Goal: Information Seeking & Learning: Learn about a topic

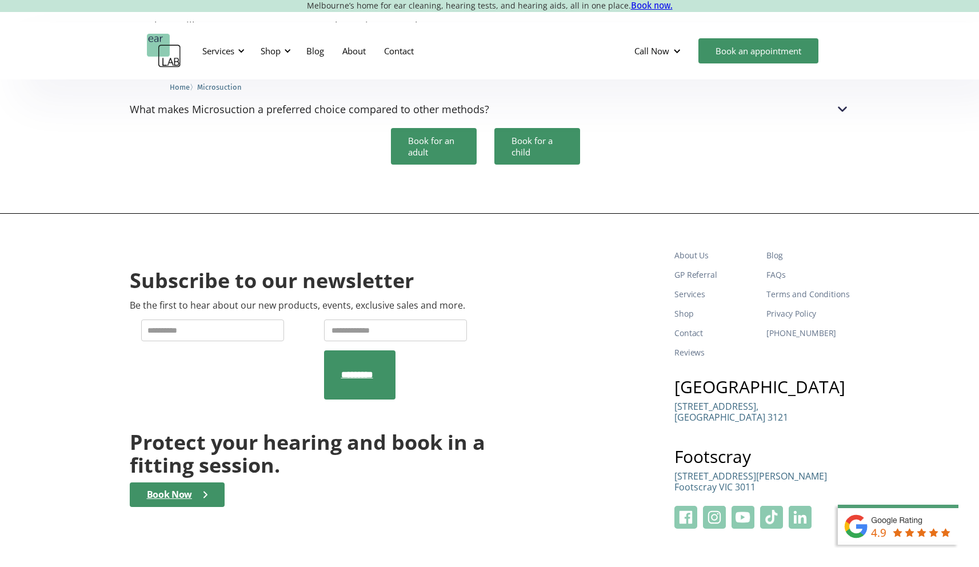
scroll to position [3714, 0]
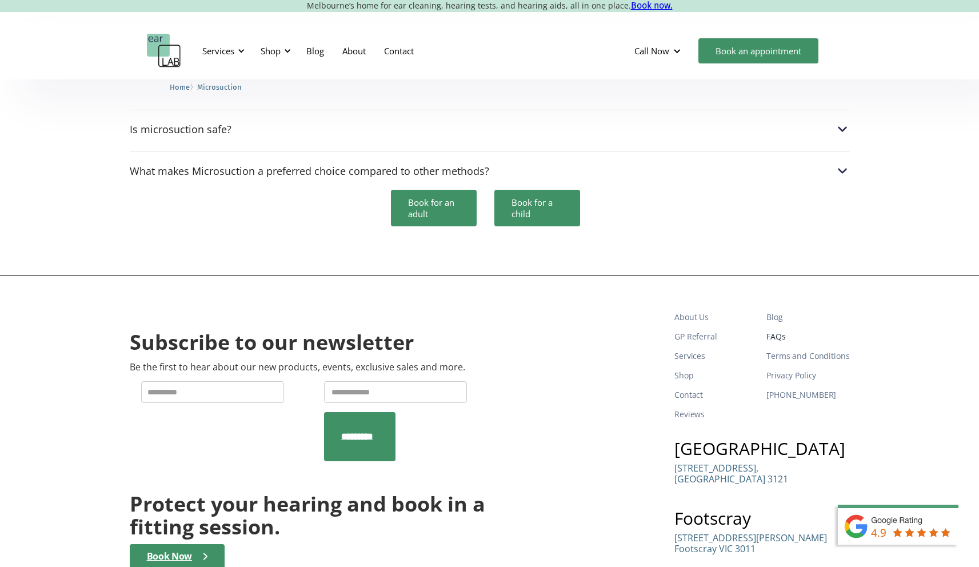
click at [776, 327] on link "FAQs" at bounding box center [808, 336] width 83 height 19
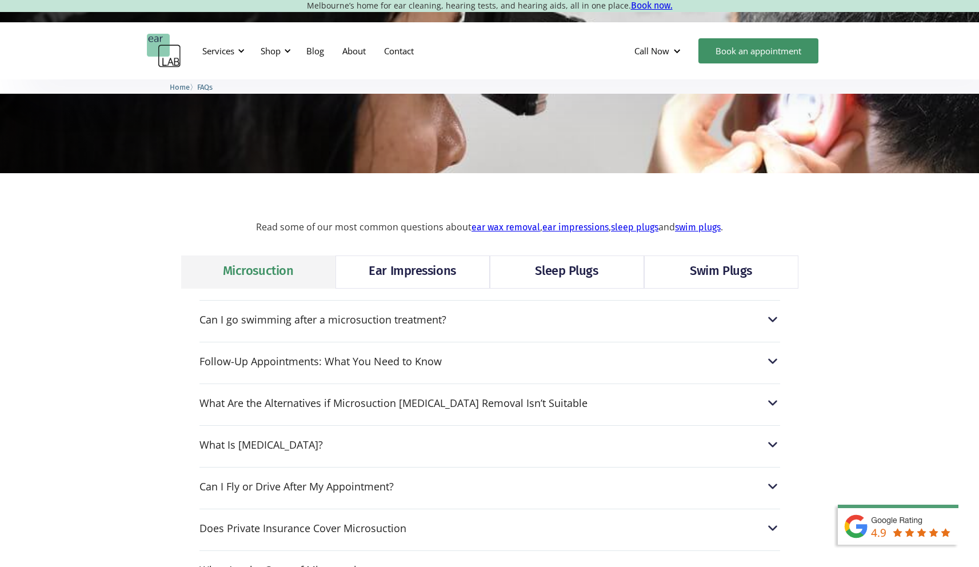
scroll to position [206, 0]
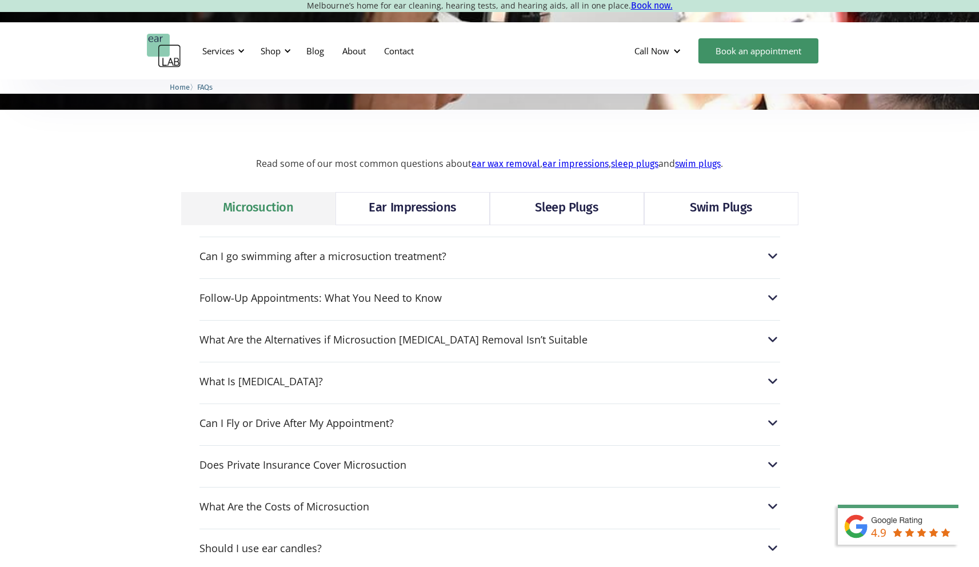
click at [550, 195] on link "Sleep Plugs" at bounding box center [567, 208] width 154 height 33
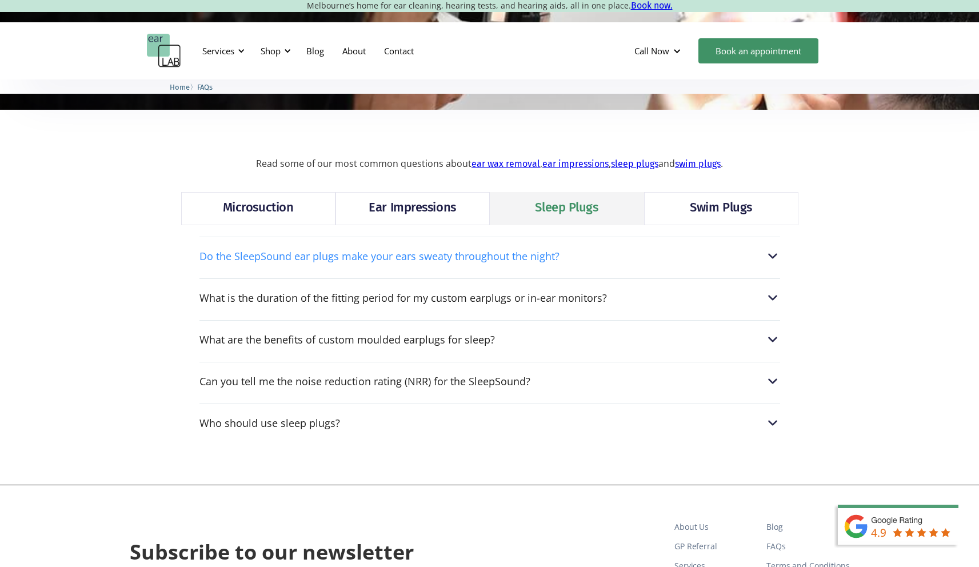
click at [534, 261] on div "Do the SleepSound ear plugs make your ears sweaty throughout the night?" at bounding box center [380, 255] width 360 height 11
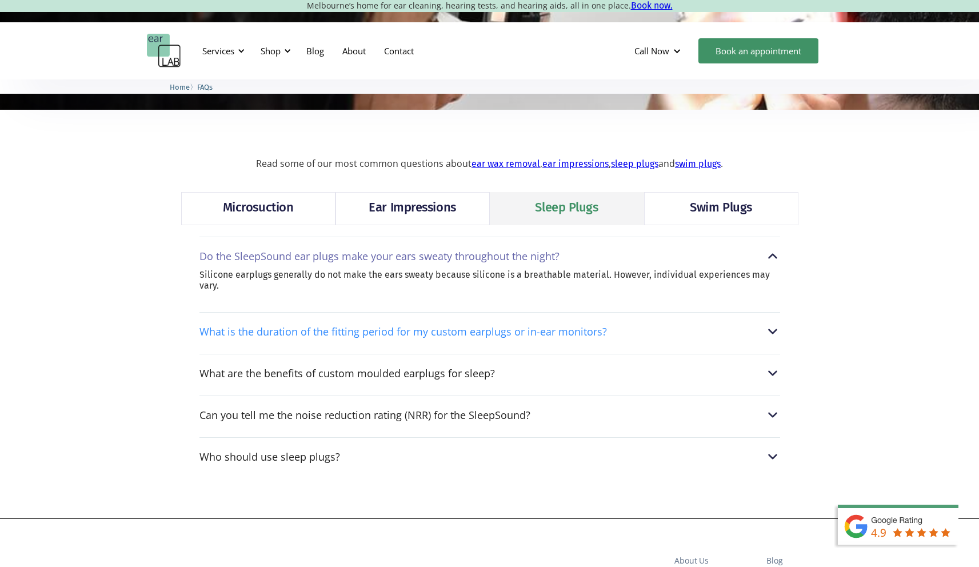
click at [502, 336] on div "What is the duration of the fitting period for my custom earplugs or in-ear mon…" at bounding box center [404, 331] width 408 height 11
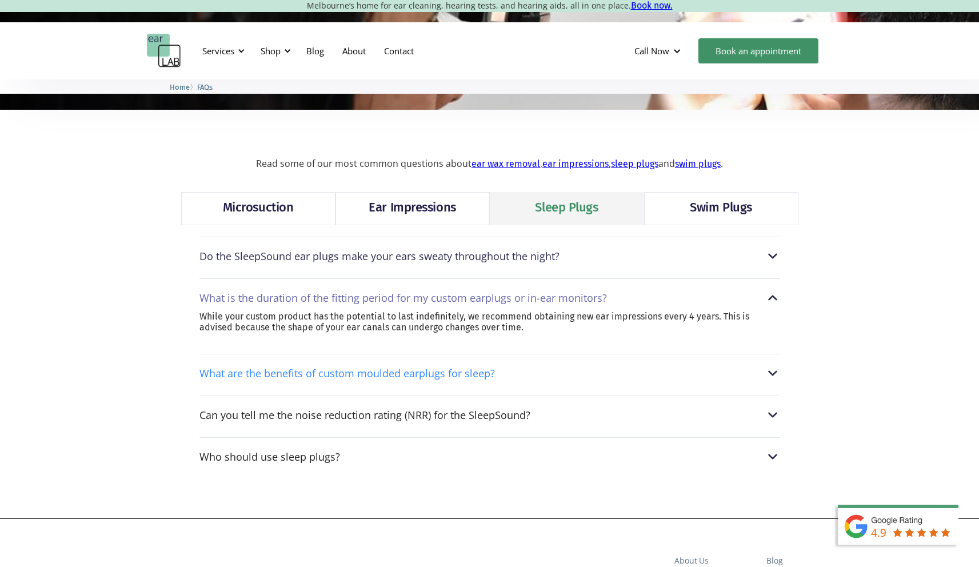
click at [489, 372] on div "What are the benefits of custom moulded earplugs for sleep?" at bounding box center [348, 373] width 296 height 11
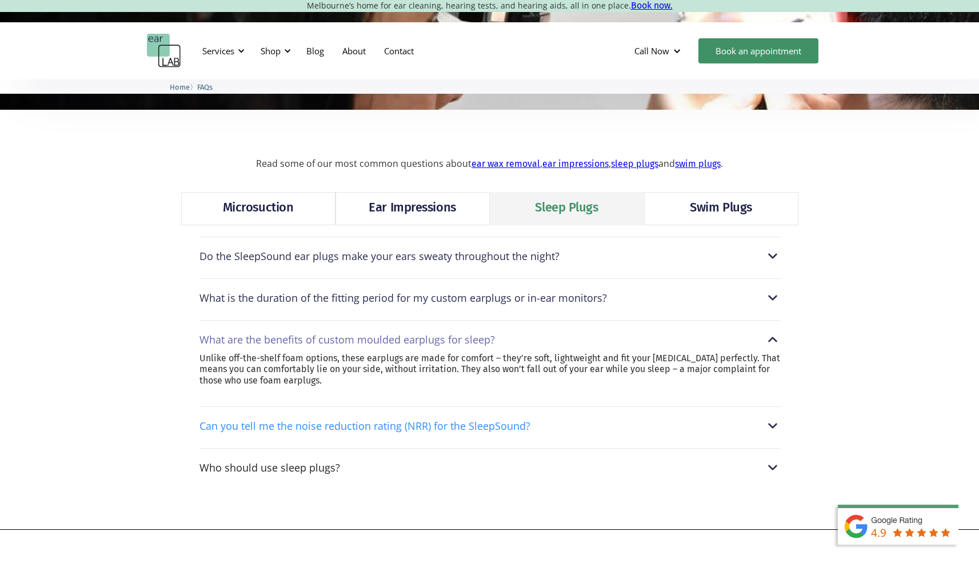
click at [500, 422] on div "Can you tell me the noise reduction rating (NRR) for the SleepSound?" at bounding box center [365, 425] width 331 height 11
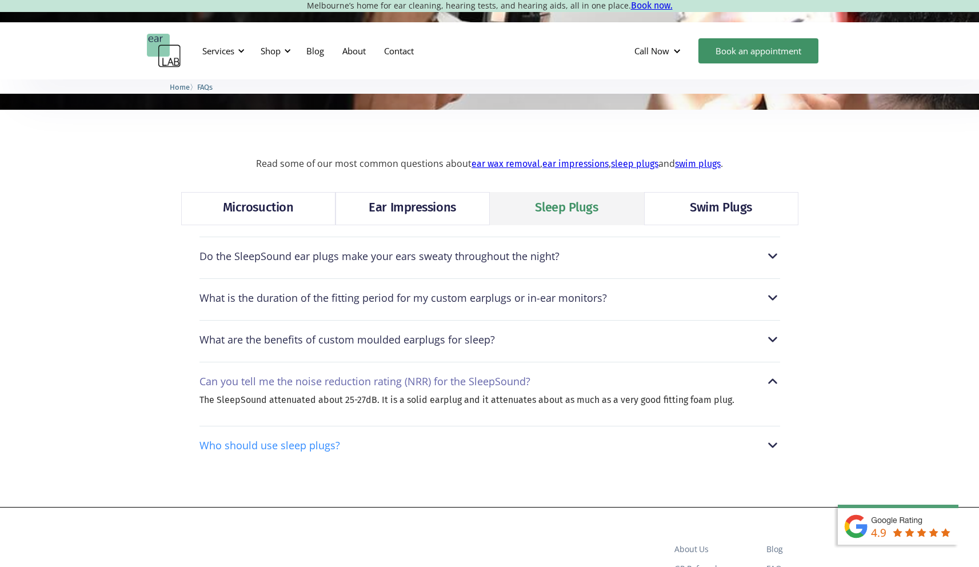
click at [314, 445] on div "Who should use sleep plugs?" at bounding box center [270, 445] width 141 height 11
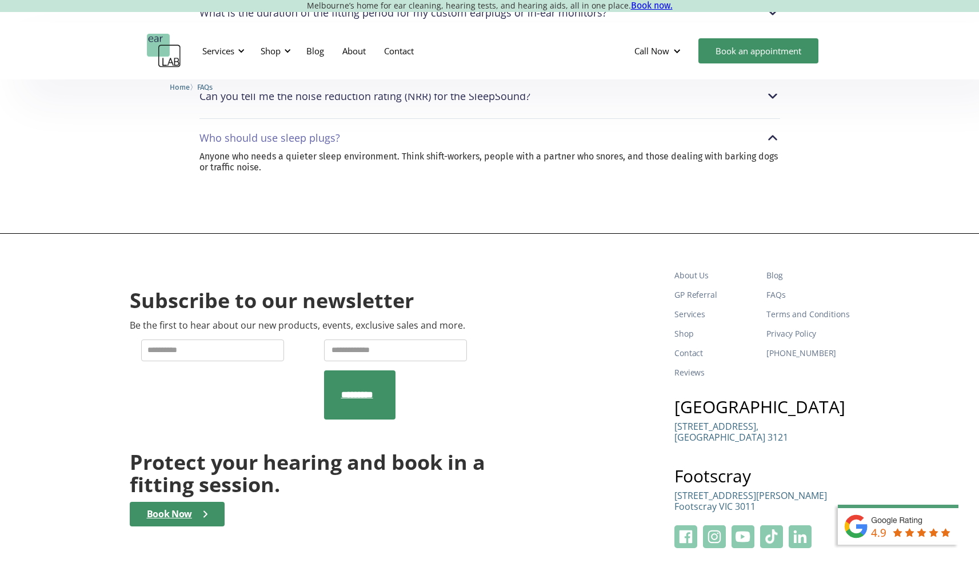
scroll to position [301, 0]
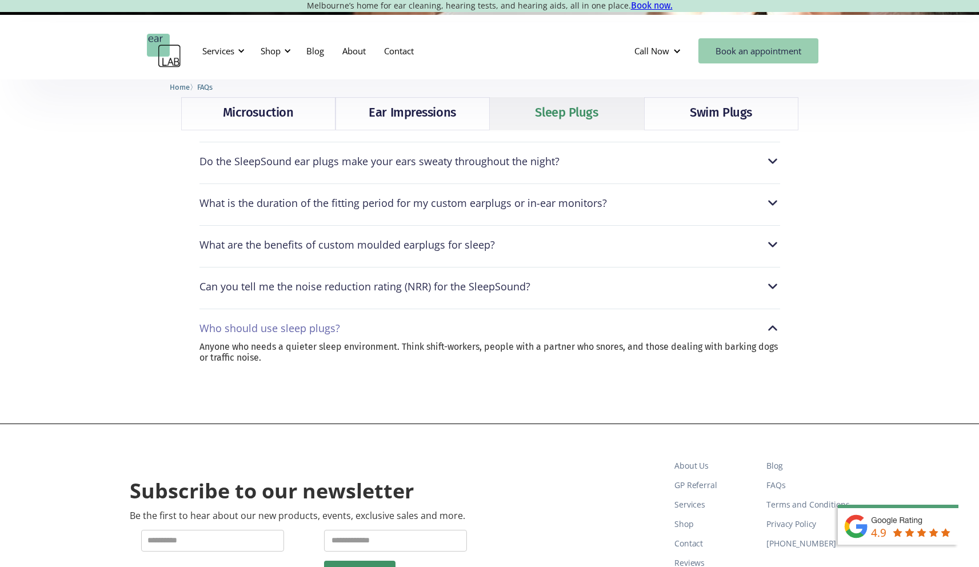
click at [794, 50] on link "Book an appointment" at bounding box center [759, 50] width 120 height 25
